Goal: Task Accomplishment & Management: Use online tool/utility

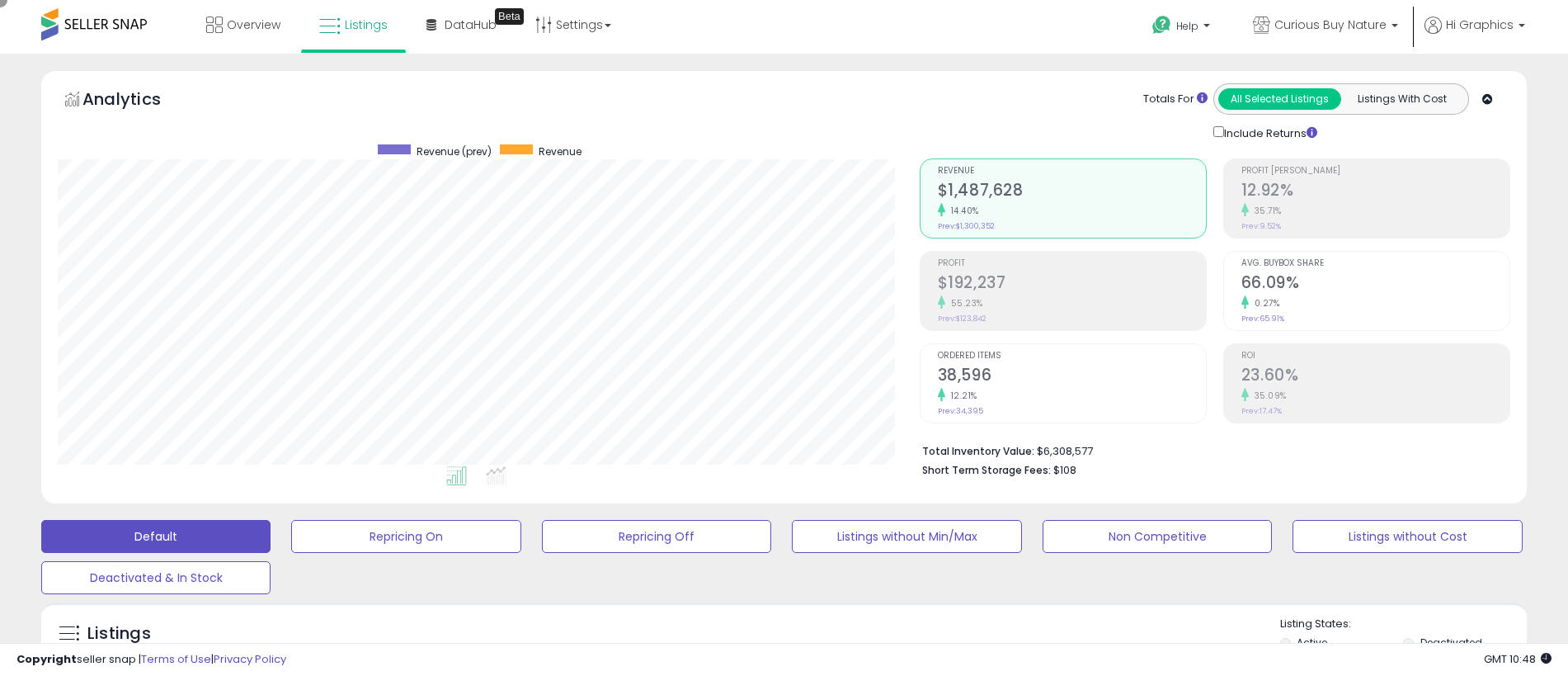
scroll to position [338, 862]
click at [1334, 25] on span "Curious Buy Nature" at bounding box center [1330, 25] width 112 height 17
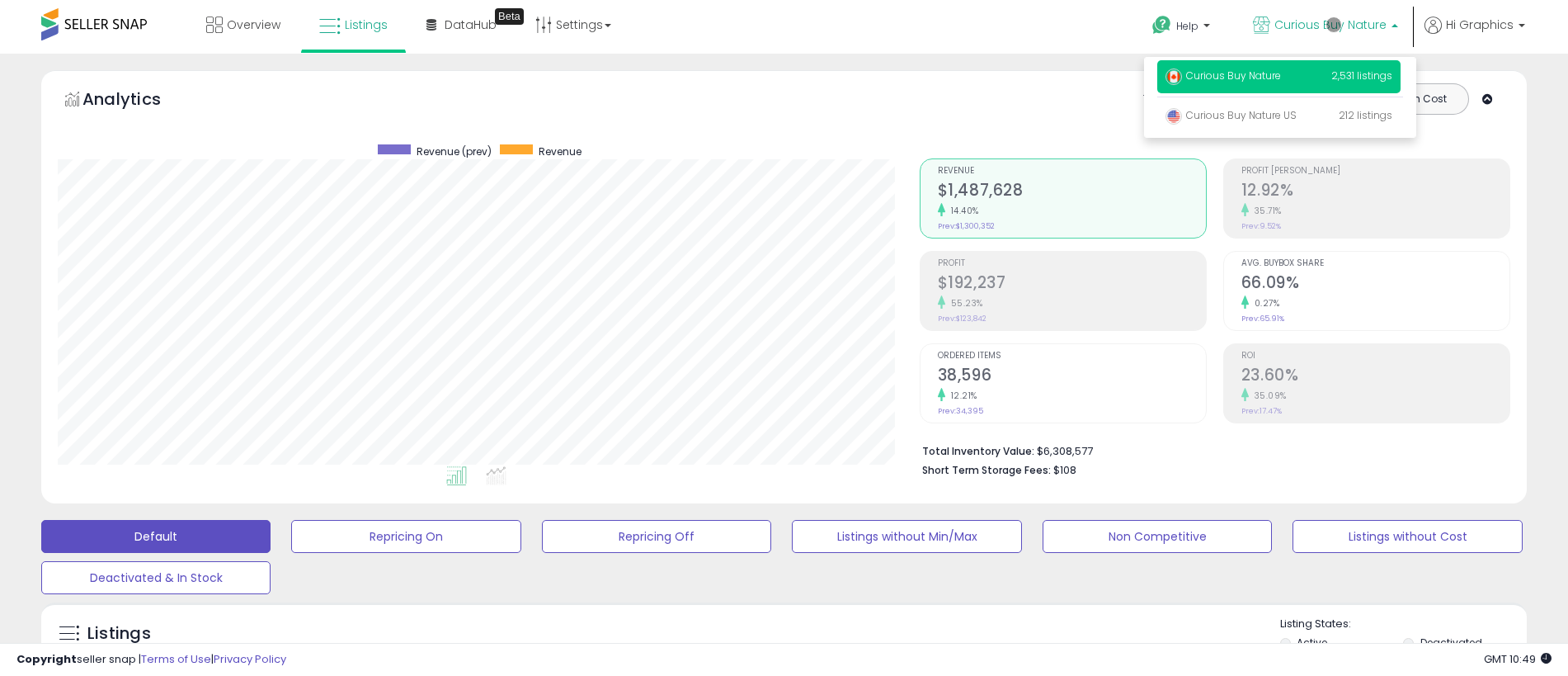
click at [1282, 79] on p "Curious Buy Nature 2,531 listings" at bounding box center [1279, 77] width 243 height 33
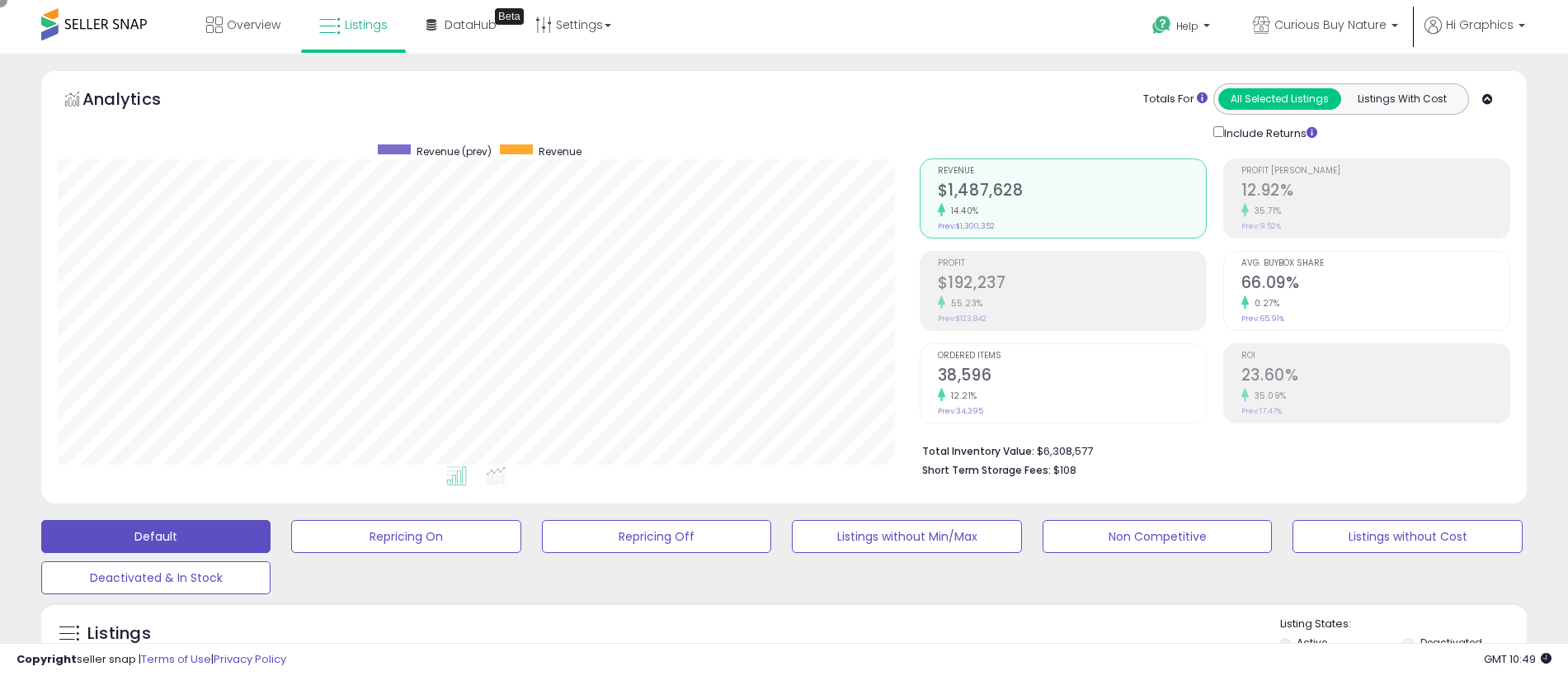
scroll to position [367, 0]
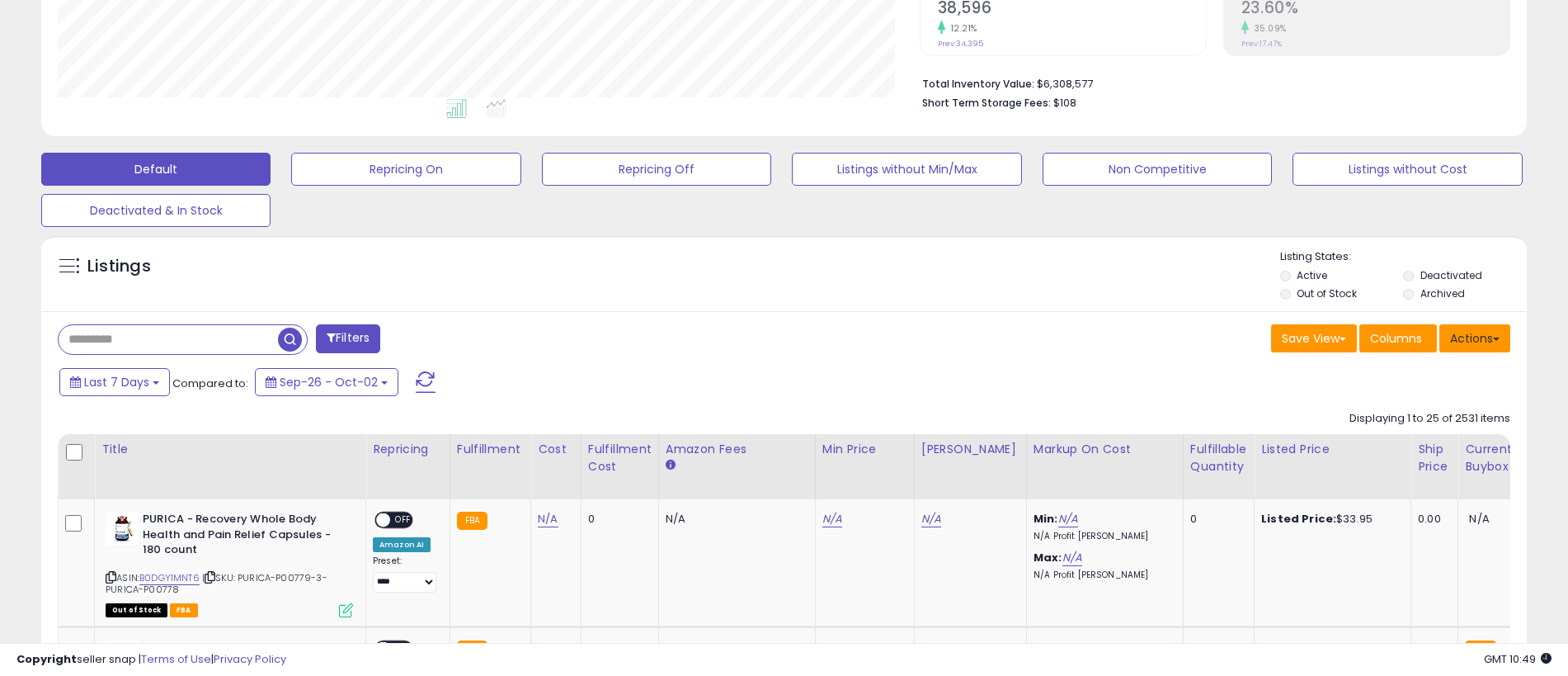
click at [1475, 338] on button "Actions" at bounding box center [1475, 338] width 71 height 28
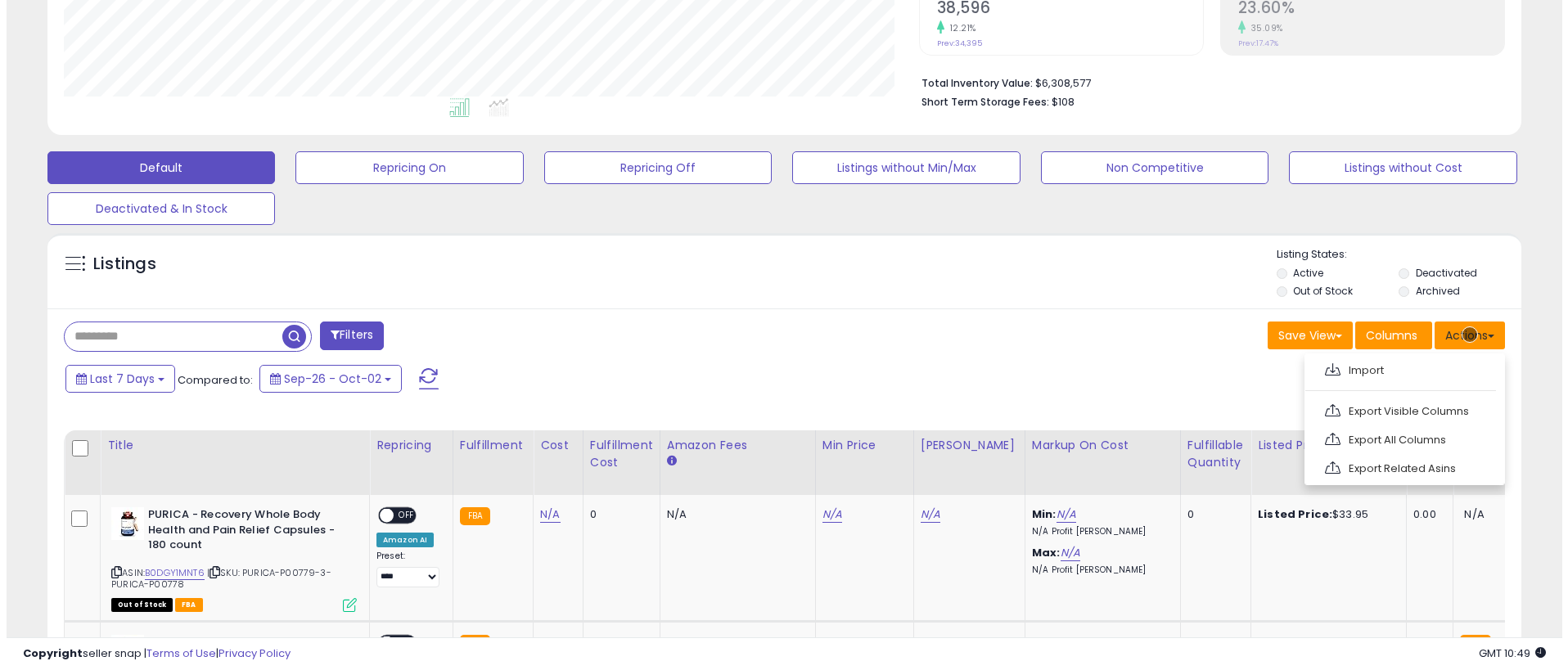
scroll to position [398, 0]
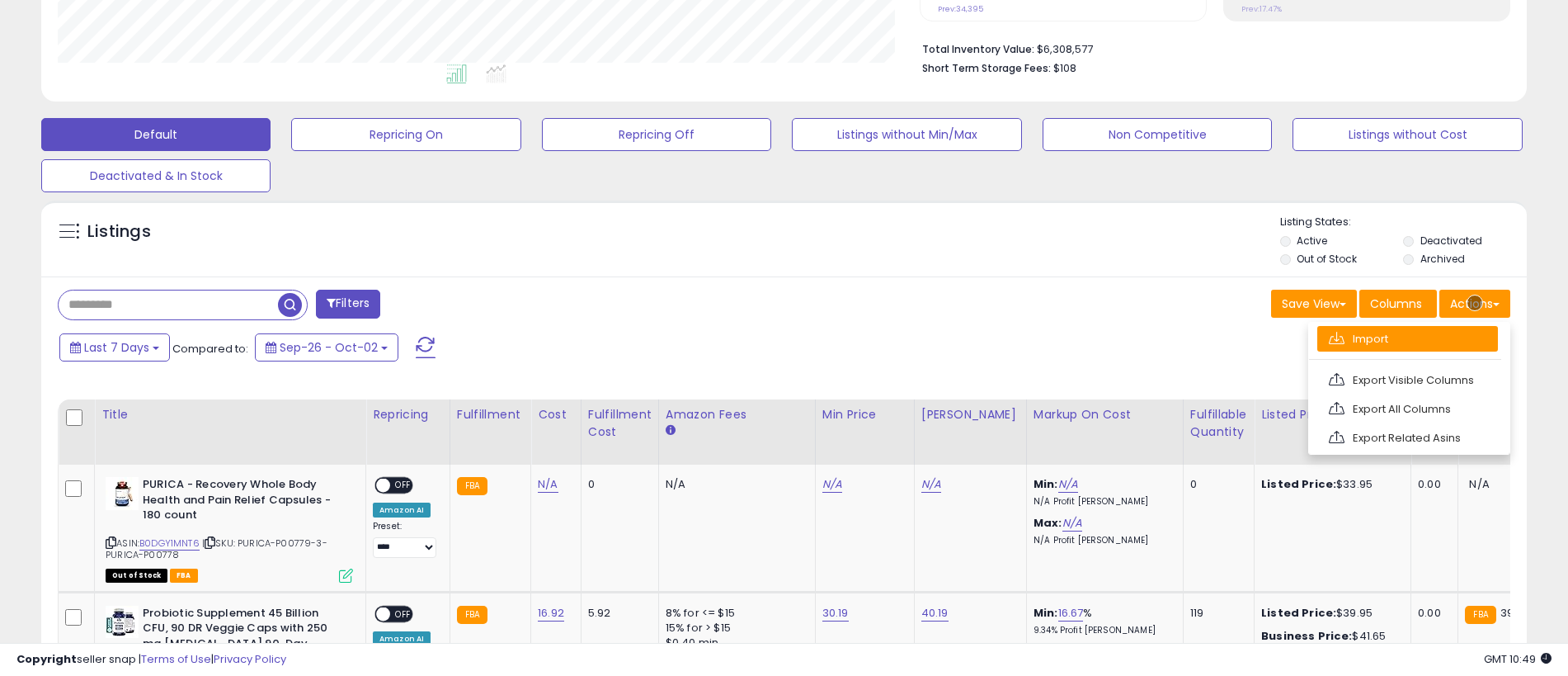
click at [1407, 338] on link "Import" at bounding box center [1408, 339] width 181 height 26
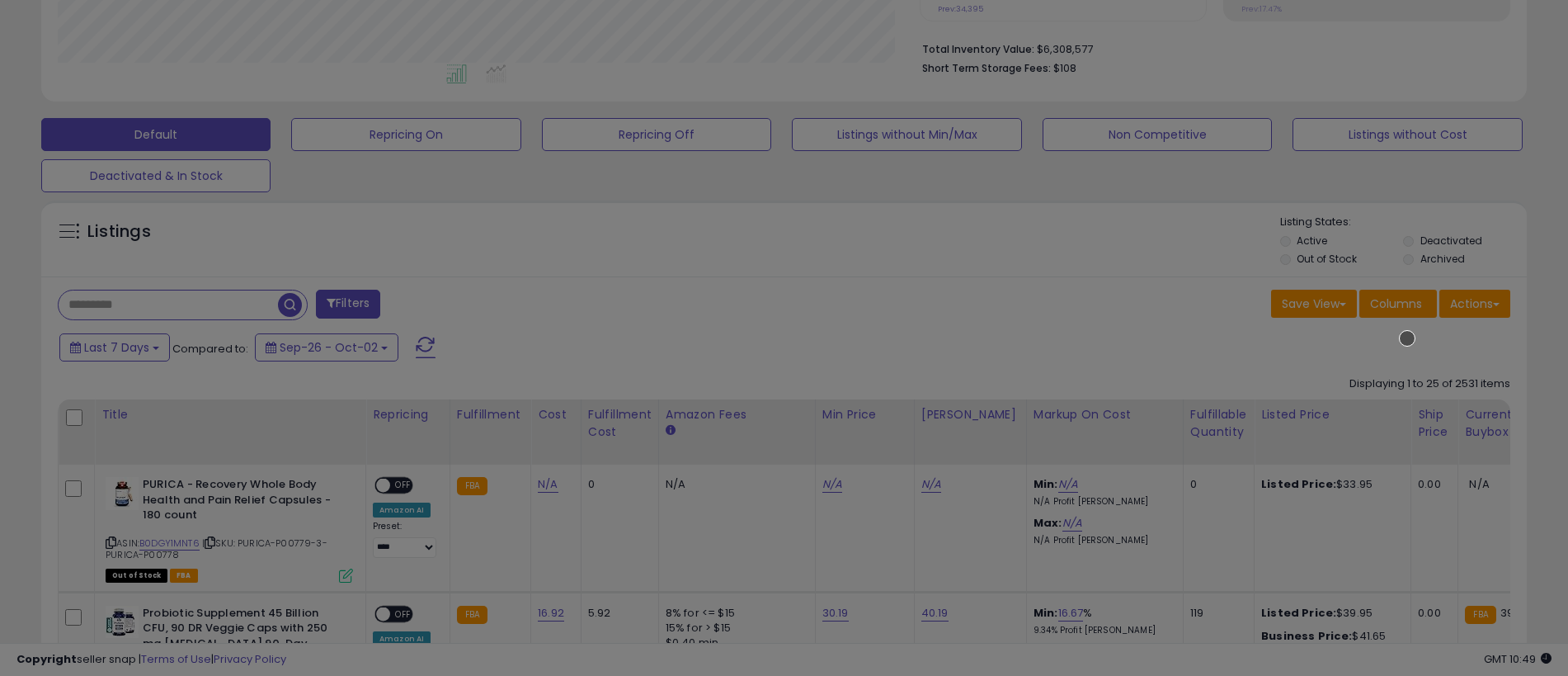
scroll to position [338, 869]
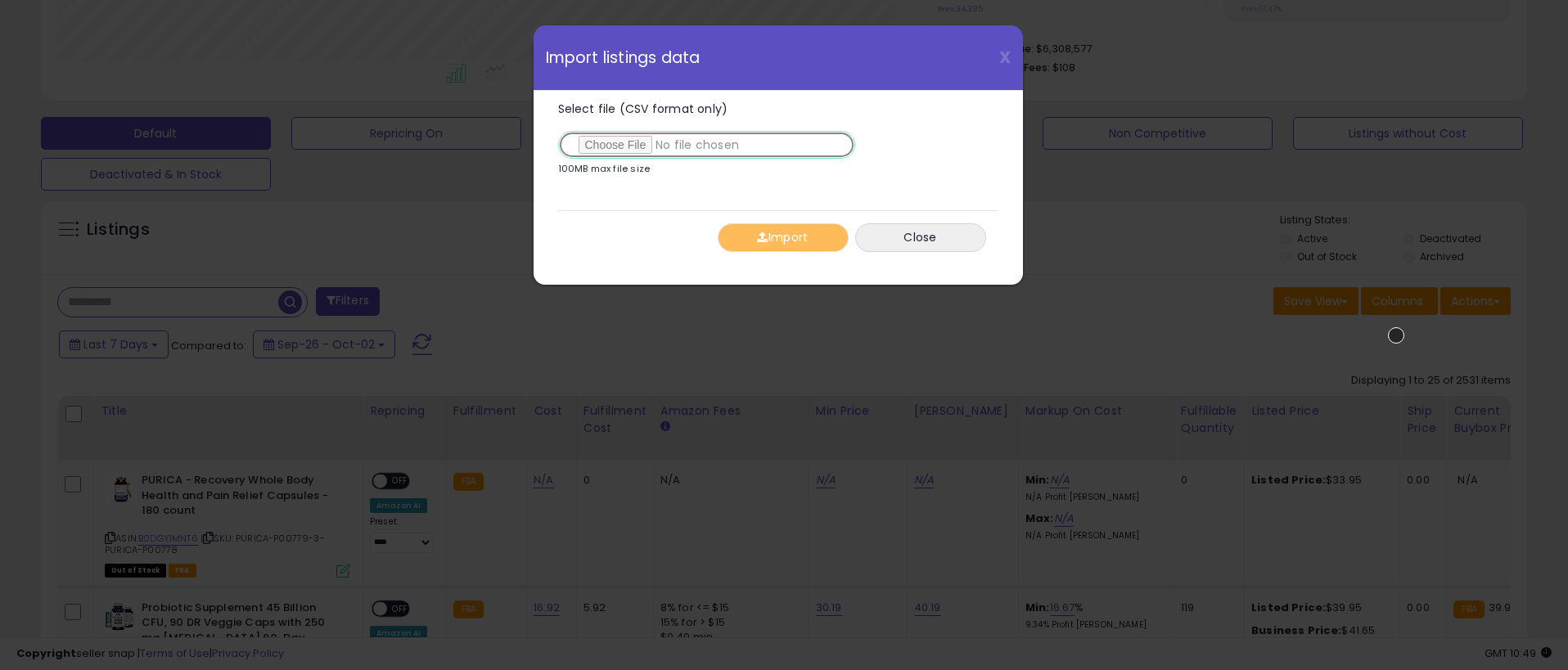
click at [703, 145] on input "Select file (CSV format only)" at bounding box center [706, 144] width 297 height 28
type input "**********"
click at [782, 238] on button "Import" at bounding box center [783, 237] width 131 height 28
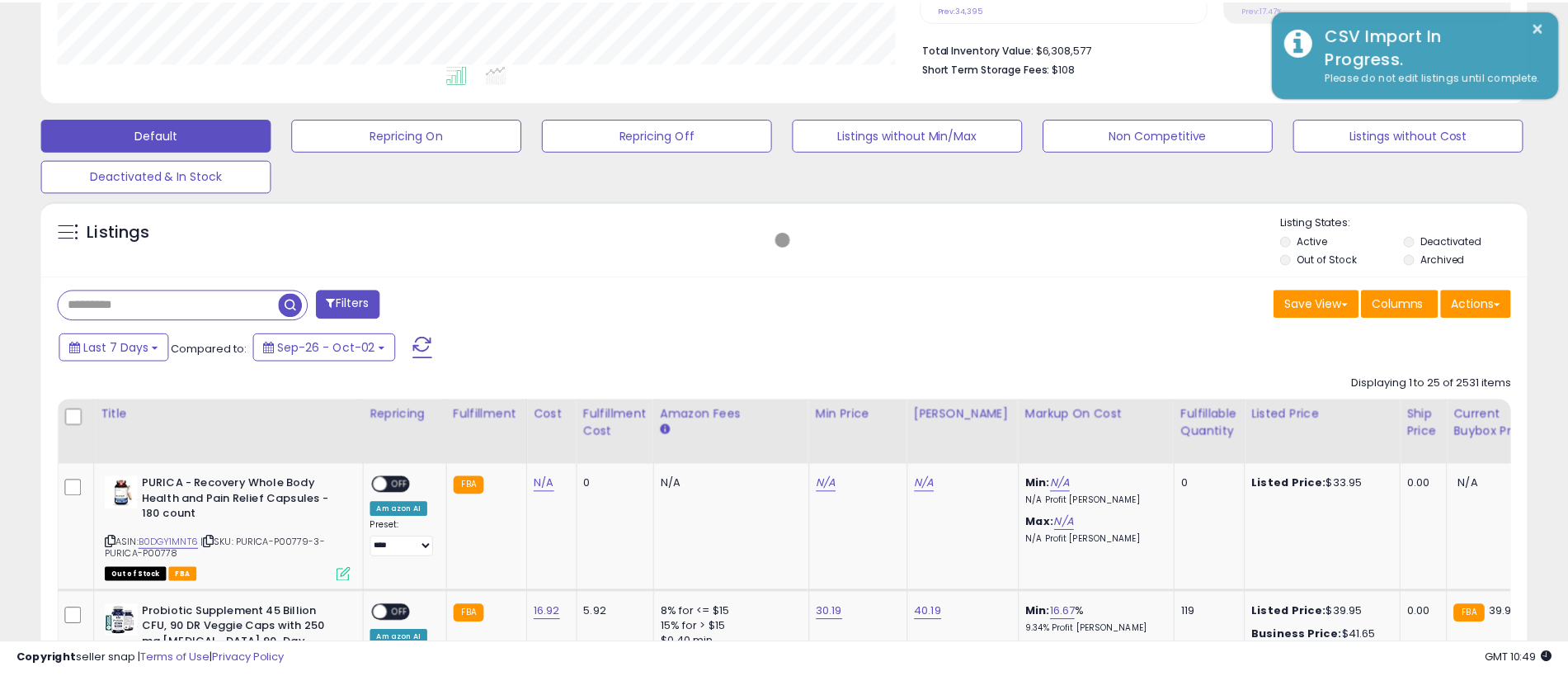
scroll to position [825184, 824057]
